Goal: Information Seeking & Learning: Learn about a topic

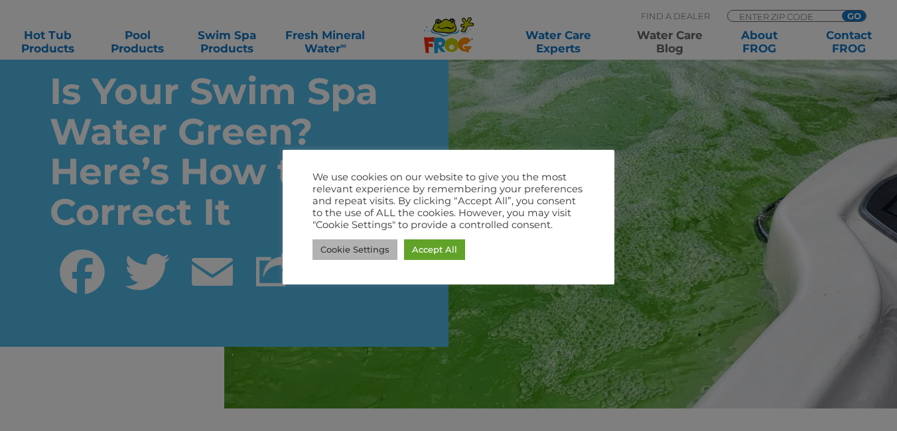
click at [369, 251] on link "Cookie Settings" at bounding box center [354, 250] width 85 height 21
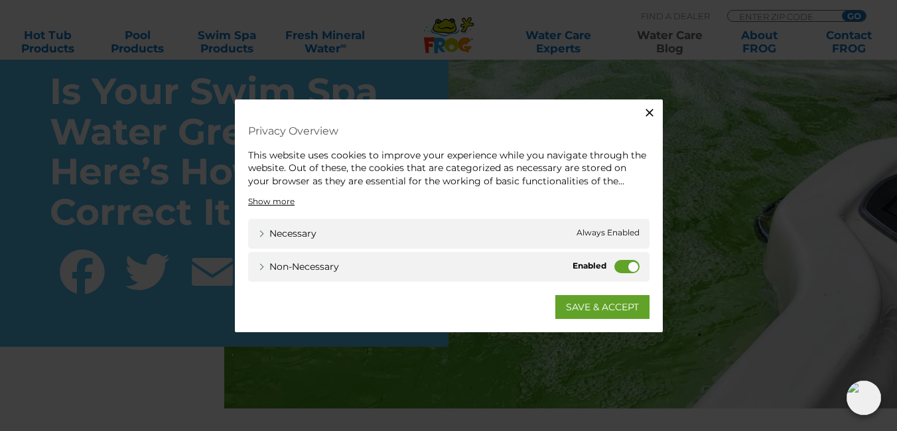
drag, startPoint x: 632, startPoint y: 267, endPoint x: 611, endPoint y: 265, distance: 20.7
click at [611, 265] on div "Non-necessary Non-necessary" at bounding box center [448, 267] width 401 height 30
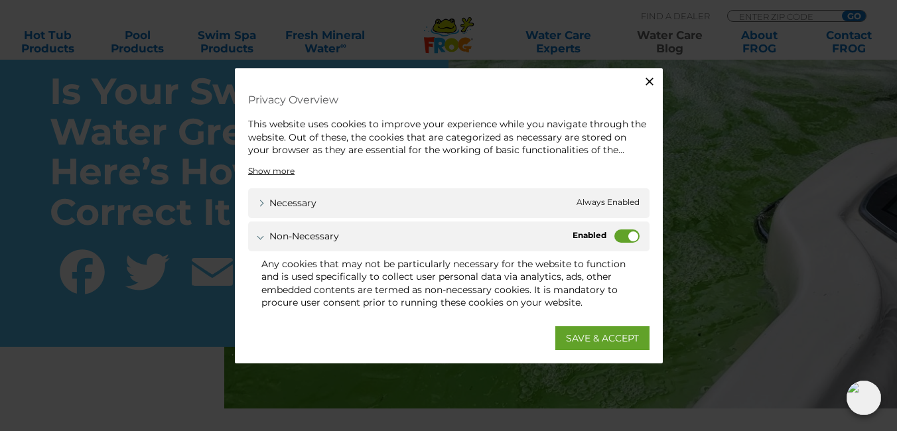
click at [616, 237] on label "Non-necessary" at bounding box center [626, 235] width 25 height 13
click at [0, 0] on input "Non-necessary" at bounding box center [0, 0] width 0 height 0
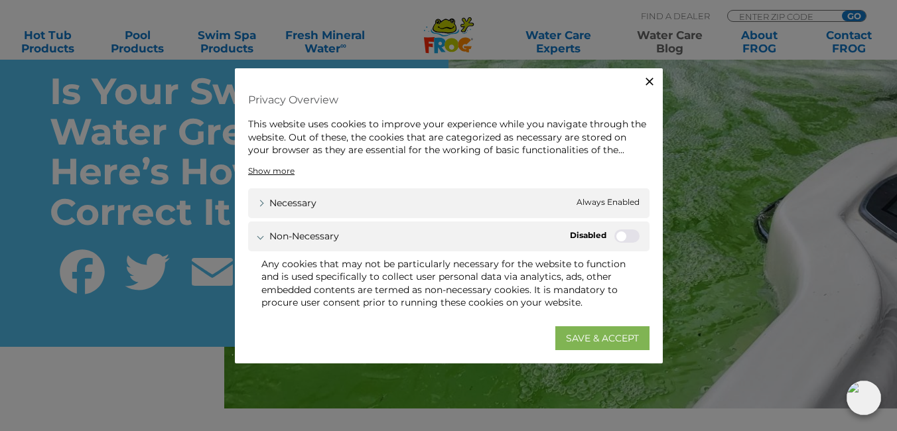
click at [592, 342] on link "SAVE & ACCEPT" at bounding box center [602, 338] width 94 height 24
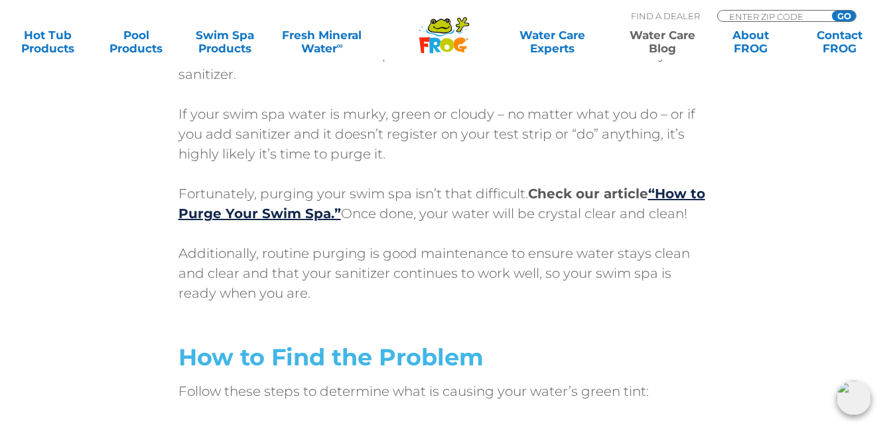
scroll to position [2853, 0]
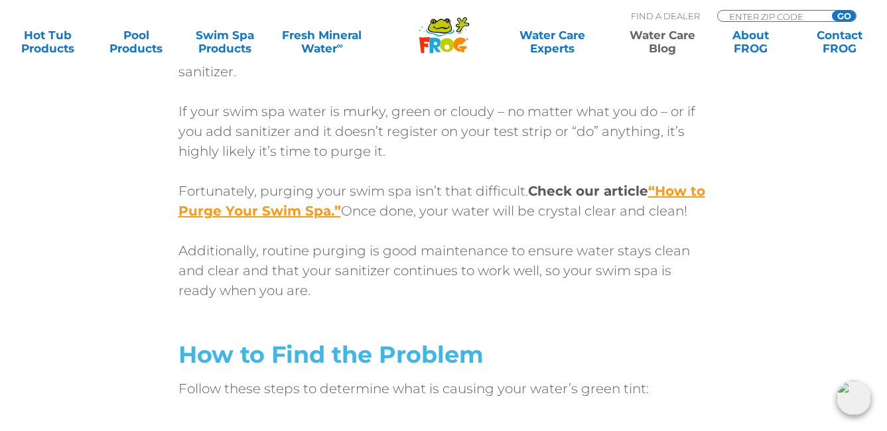
click at [306, 209] on link "“How to Purge Your Swim Spa.”" at bounding box center [441, 201] width 527 height 36
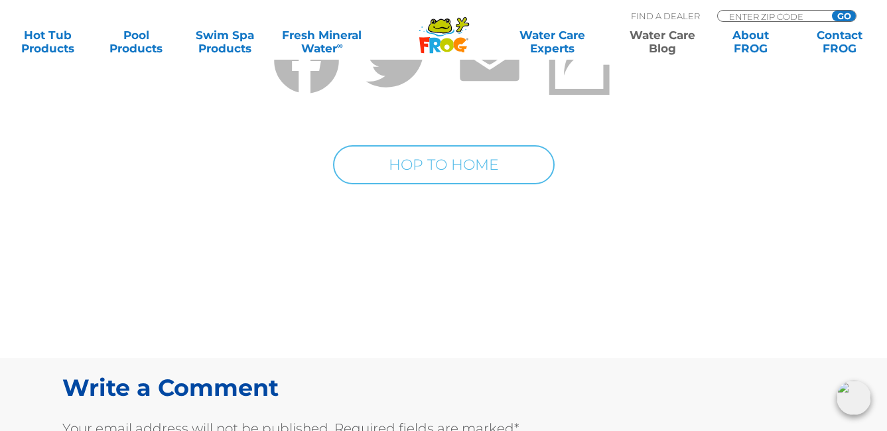
scroll to position [7033, 0]
